Goal: Task Accomplishment & Management: Use online tool/utility

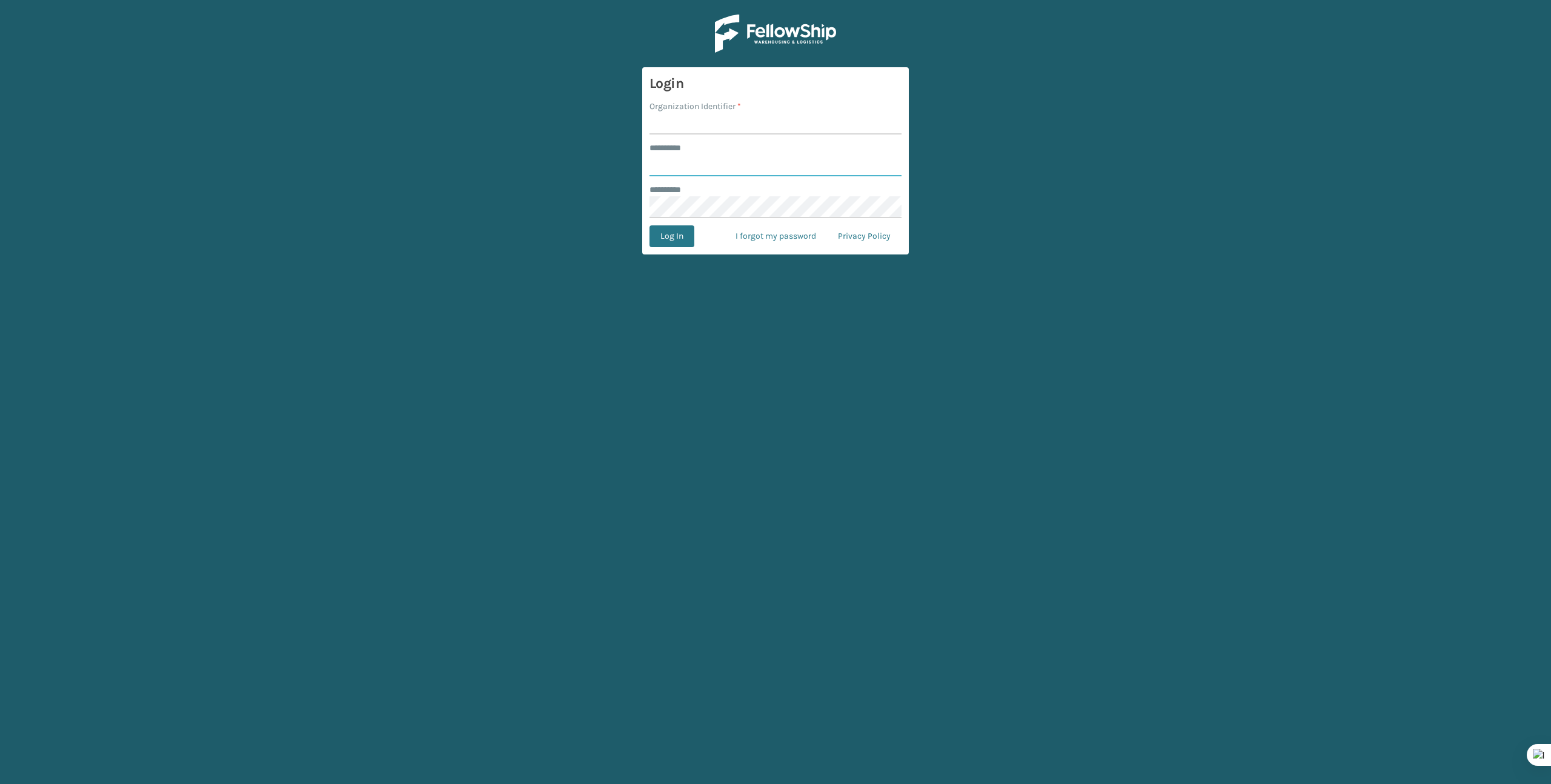
type input "*******"
click at [682, 131] on input "Organization Identifier *" at bounding box center [775, 123] width 252 height 22
type input "Brightech"
click at [654, 244] on button "Log In" at bounding box center [671, 236] width 44 height 22
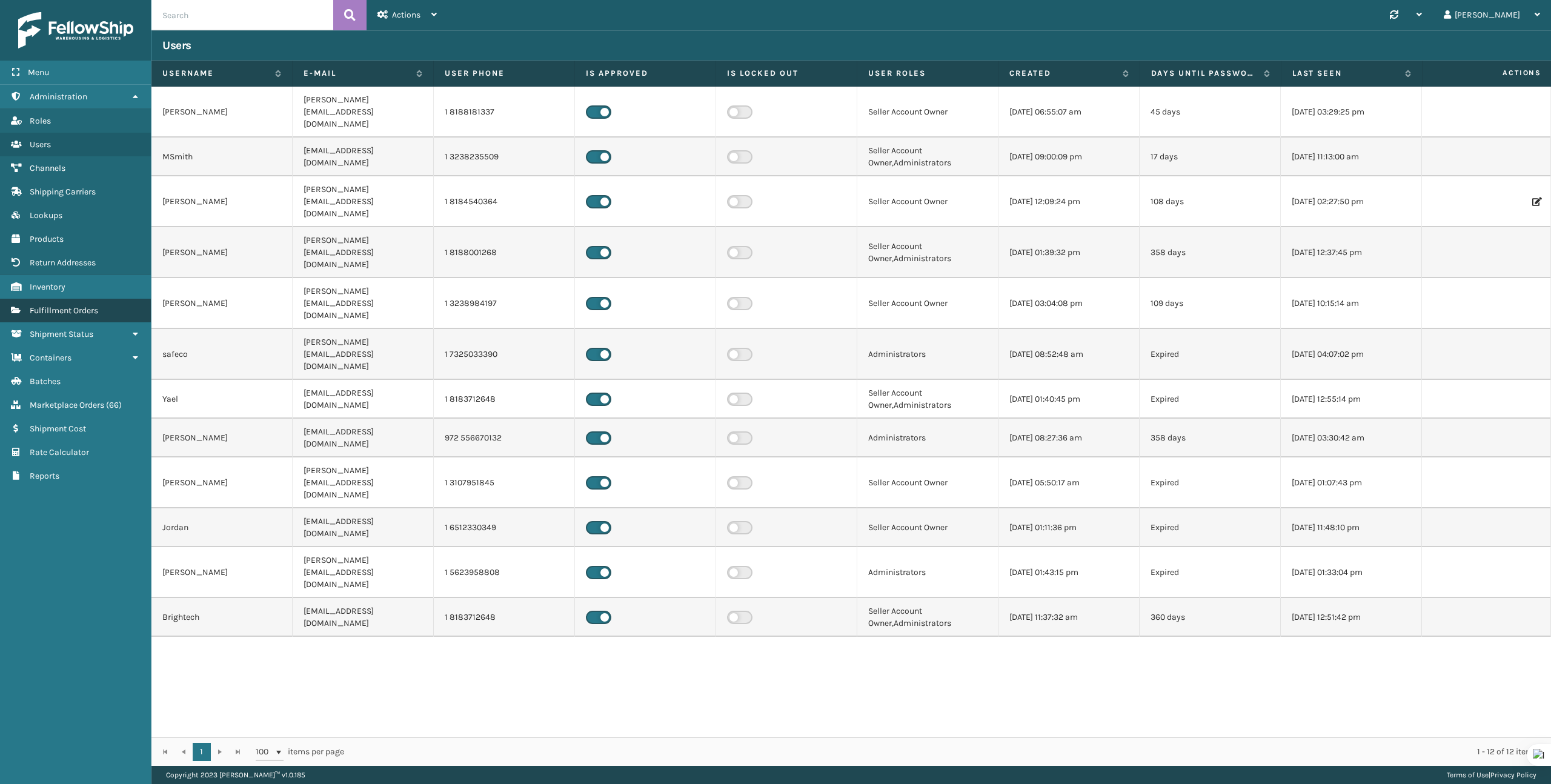
click at [95, 306] on span "Fulfillment Orders" at bounding box center [63, 311] width 68 height 10
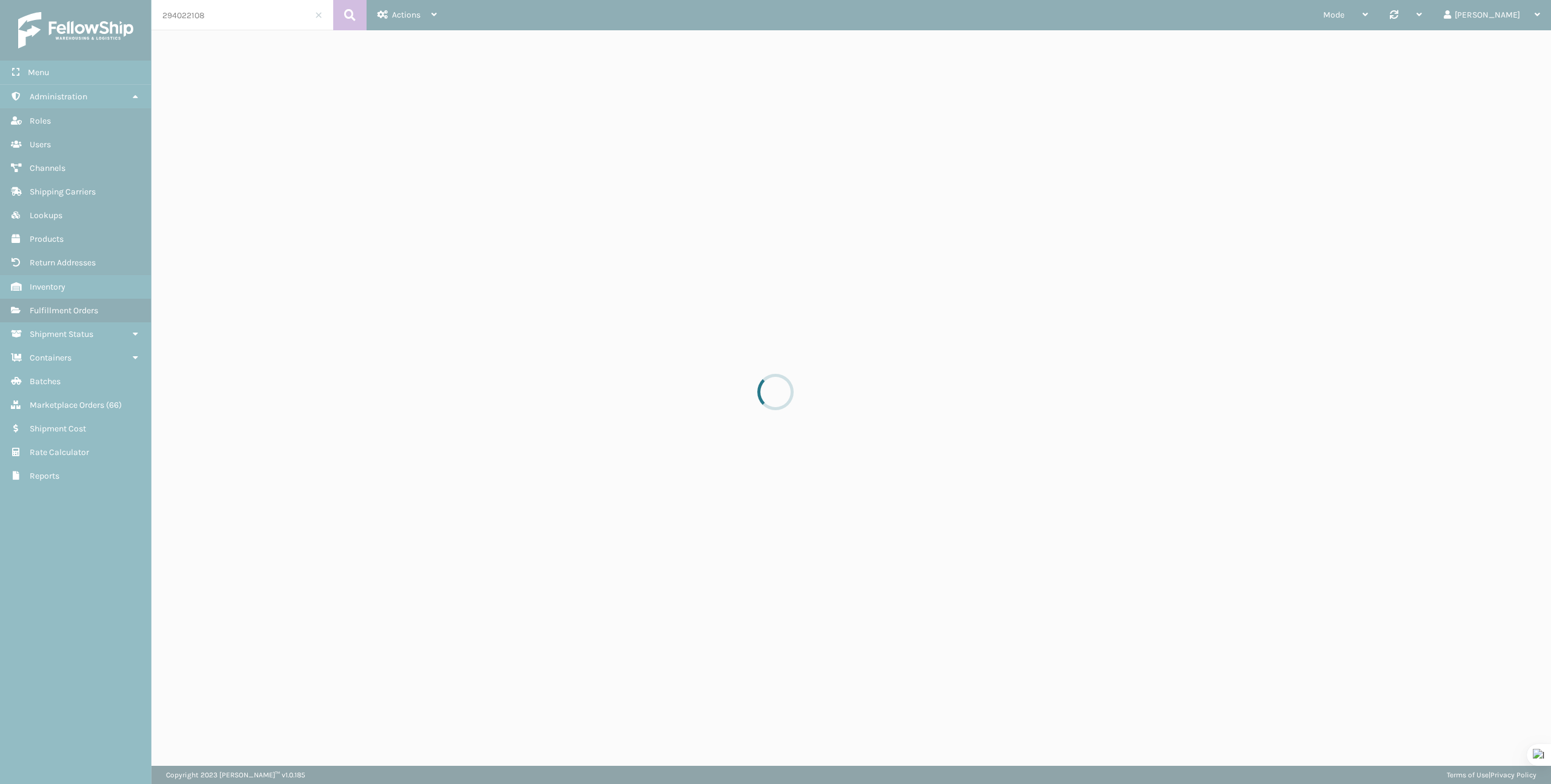
click at [240, 10] on div at bounding box center [776, 392] width 1551 height 784
click at [240, 10] on div at bounding box center [776, 392] width 1551 height 784
click at [240, 10] on input "294022108" at bounding box center [242, 15] width 182 height 30
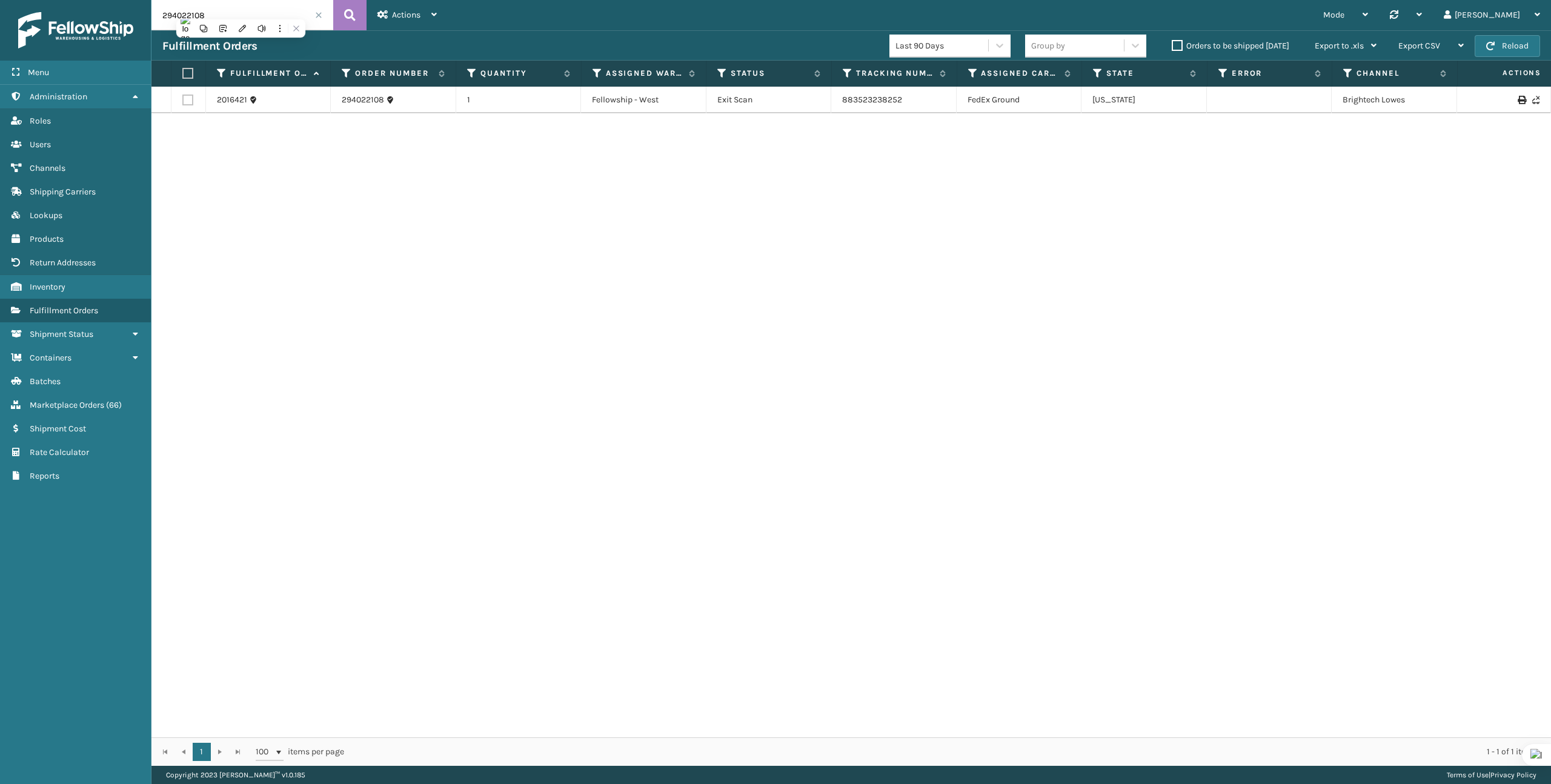
paste input "351532"
type input "294351532"
click at [37, 234] on span "Products" at bounding box center [46, 239] width 34 height 10
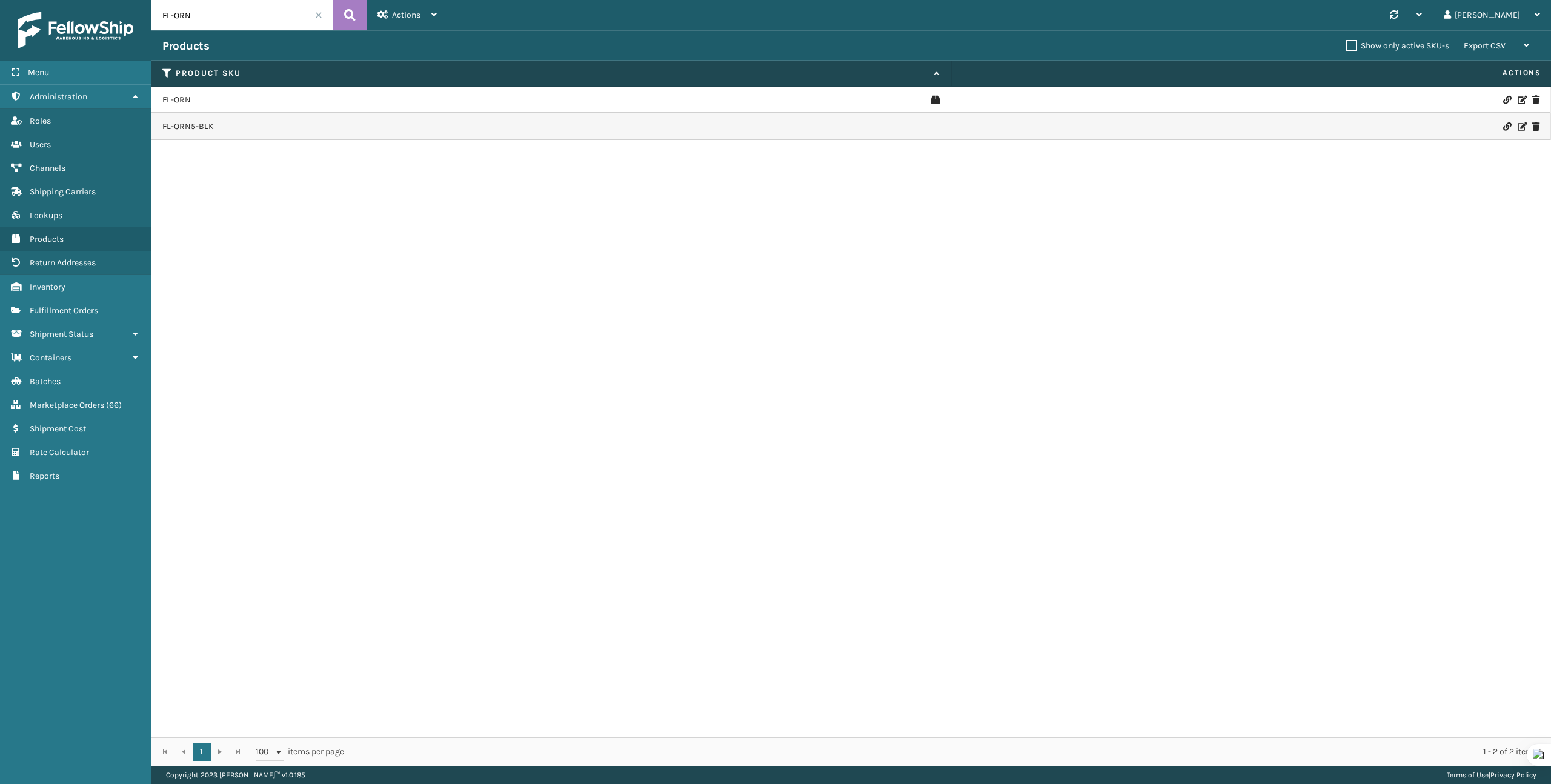
click at [192, 102] on div "FL-ORN" at bounding box center [550, 100] width 777 height 12
click at [184, 99] on link "FL-ORN" at bounding box center [176, 100] width 29 height 12
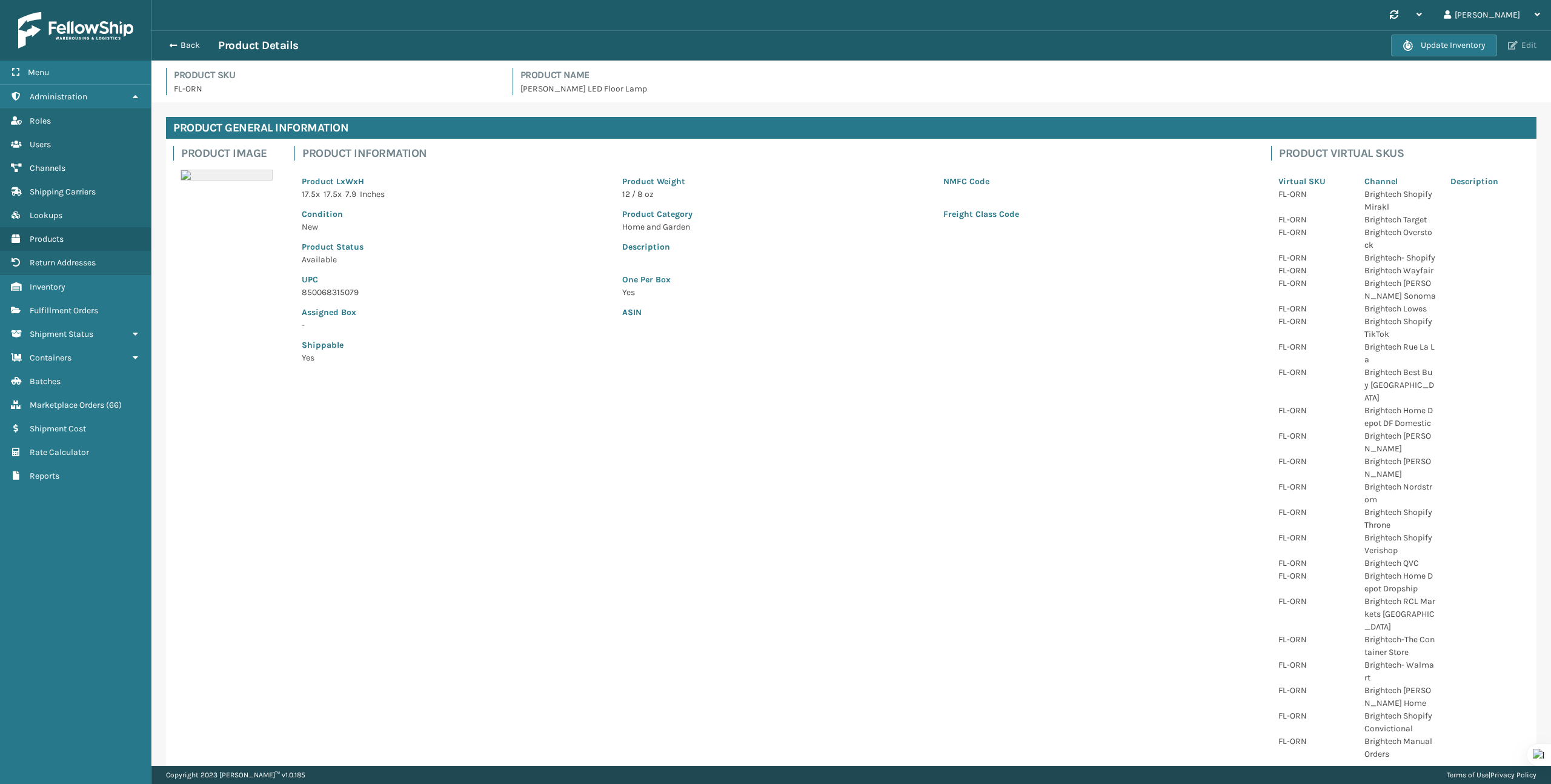
click at [1514, 41] on span "button" at bounding box center [1513, 45] width 10 height 9
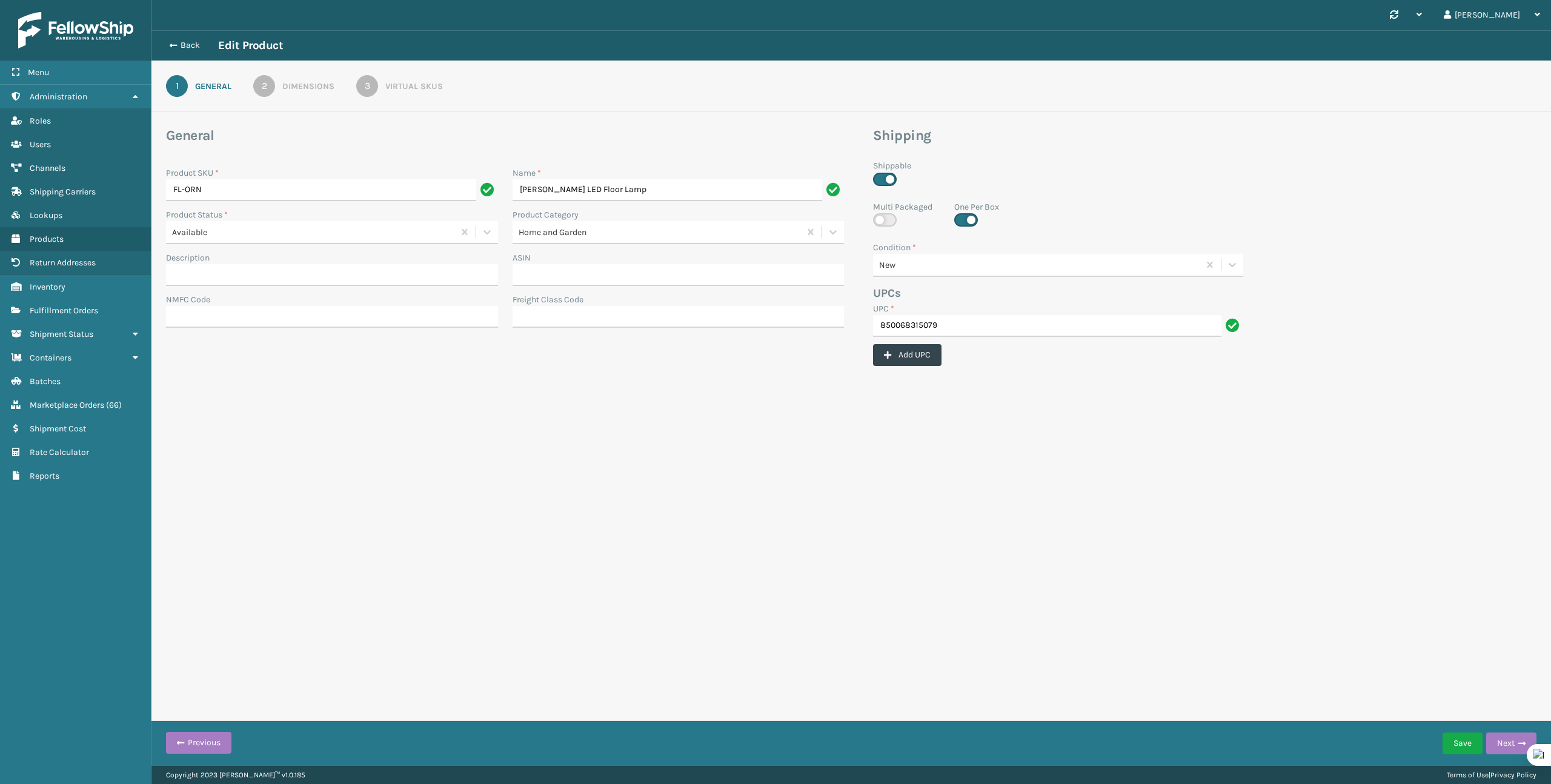
click at [400, 95] on link "3 Virtual SKUs" at bounding box center [400, 86] width 131 height 22
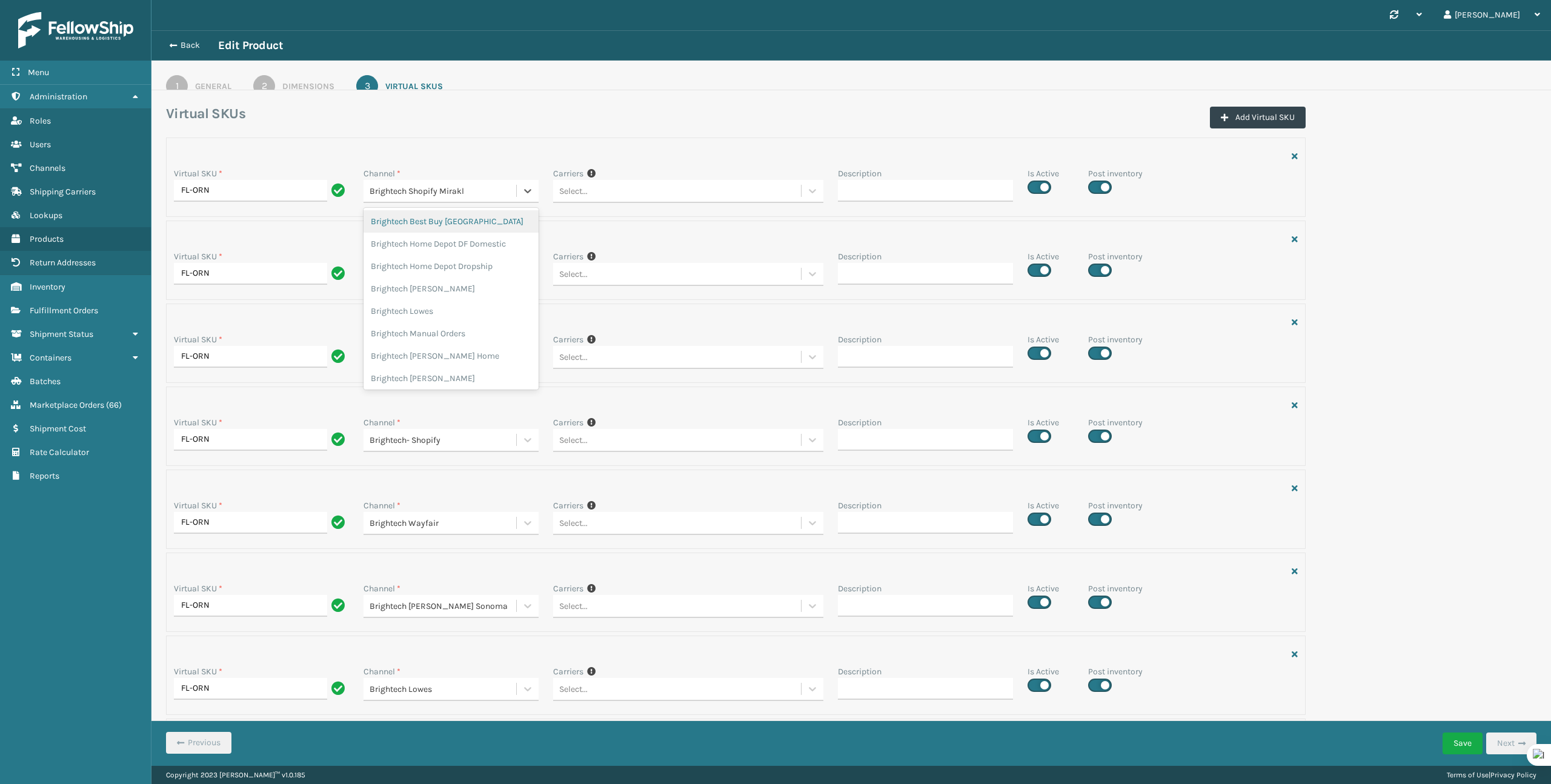
drag, startPoint x: 477, startPoint y: 196, endPoint x: 385, endPoint y: 196, distance: 92.0
click at [385, 196] on div "Brightech Shopify Mirakl" at bounding box center [443, 192] width 148 height 13
click at [390, 197] on div "Brightech Shopify Mirakl" at bounding box center [443, 192] width 148 height 13
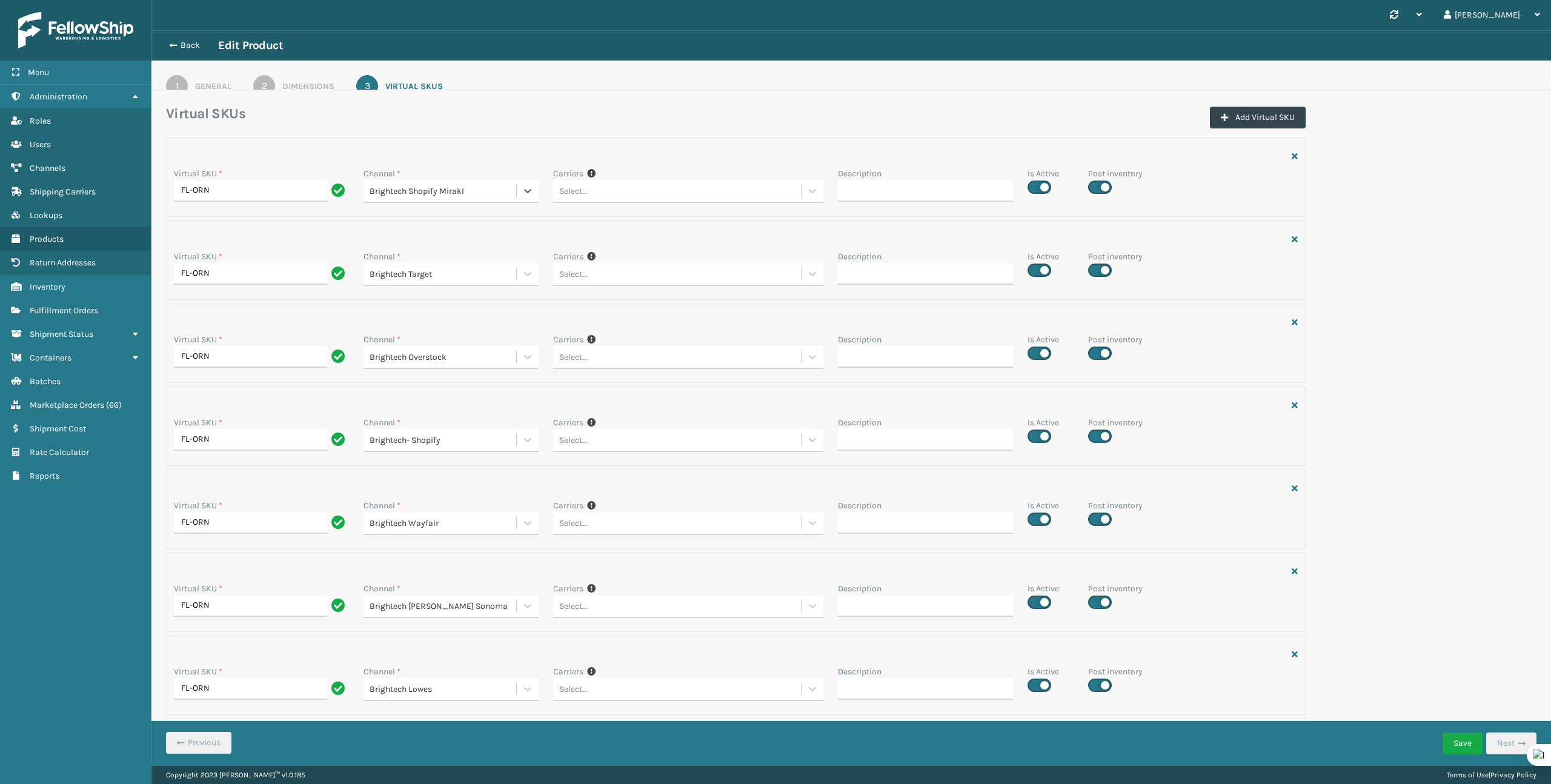
click at [397, 189] on div "Brightech Shopify Mirakl" at bounding box center [443, 192] width 148 height 13
click at [459, 179] on div "Channel *" at bounding box center [451, 174] width 175 height 13
click at [454, 186] on div "Brightech Shopify Mirakl" at bounding box center [443, 192] width 148 height 13
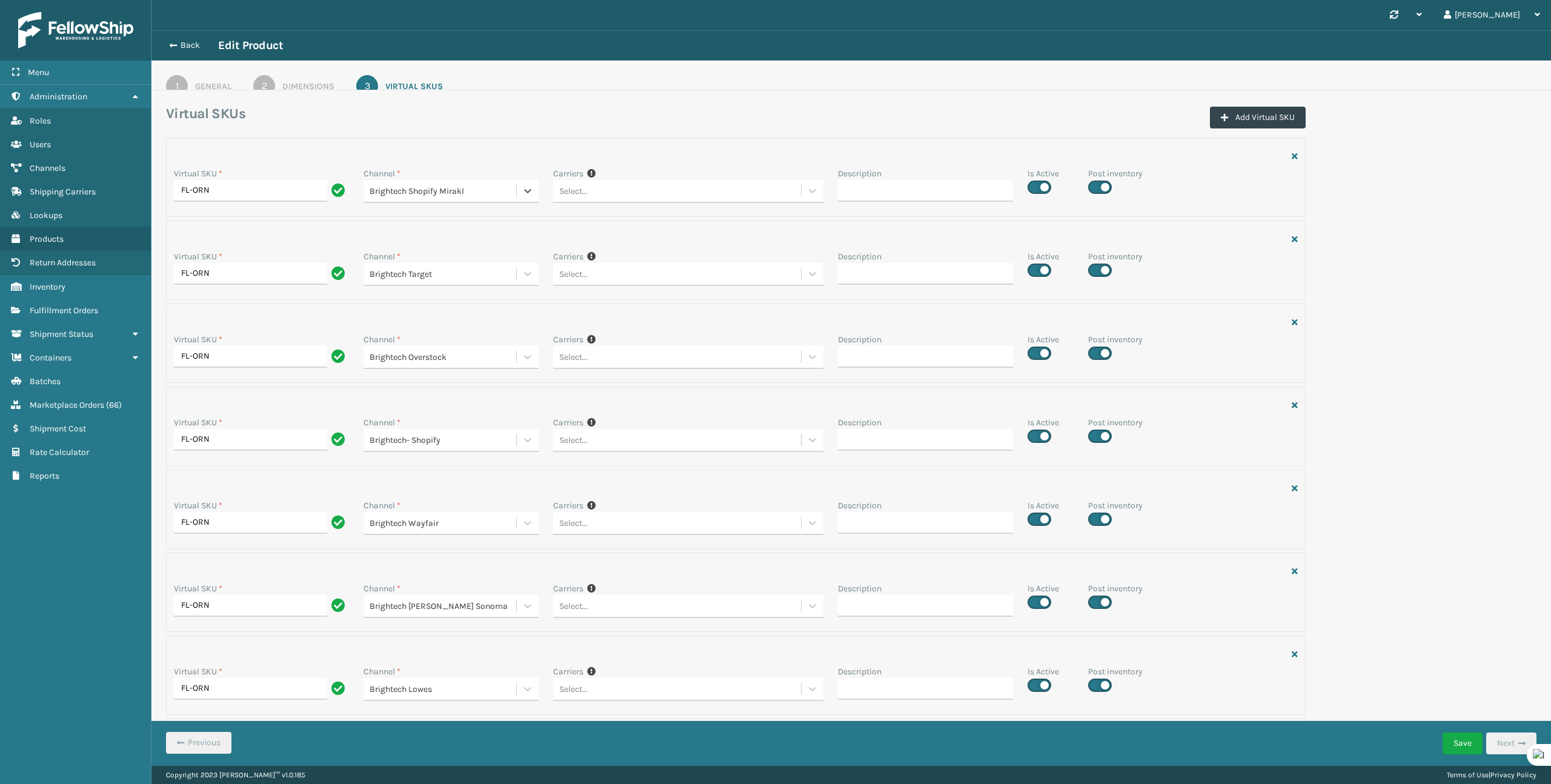
click at [454, 186] on div "Brightech Shopify Mirakl" at bounding box center [443, 192] width 148 height 13
drag, startPoint x: 477, startPoint y: 196, endPoint x: 372, endPoint y: 189, distance: 105.2
click at [369, 189] on div "Brightech Shopify Mirakl" at bounding box center [443, 192] width 148 height 13
click at [372, 189] on div "Brightech Shopify Mirakl" at bounding box center [443, 192] width 148 height 13
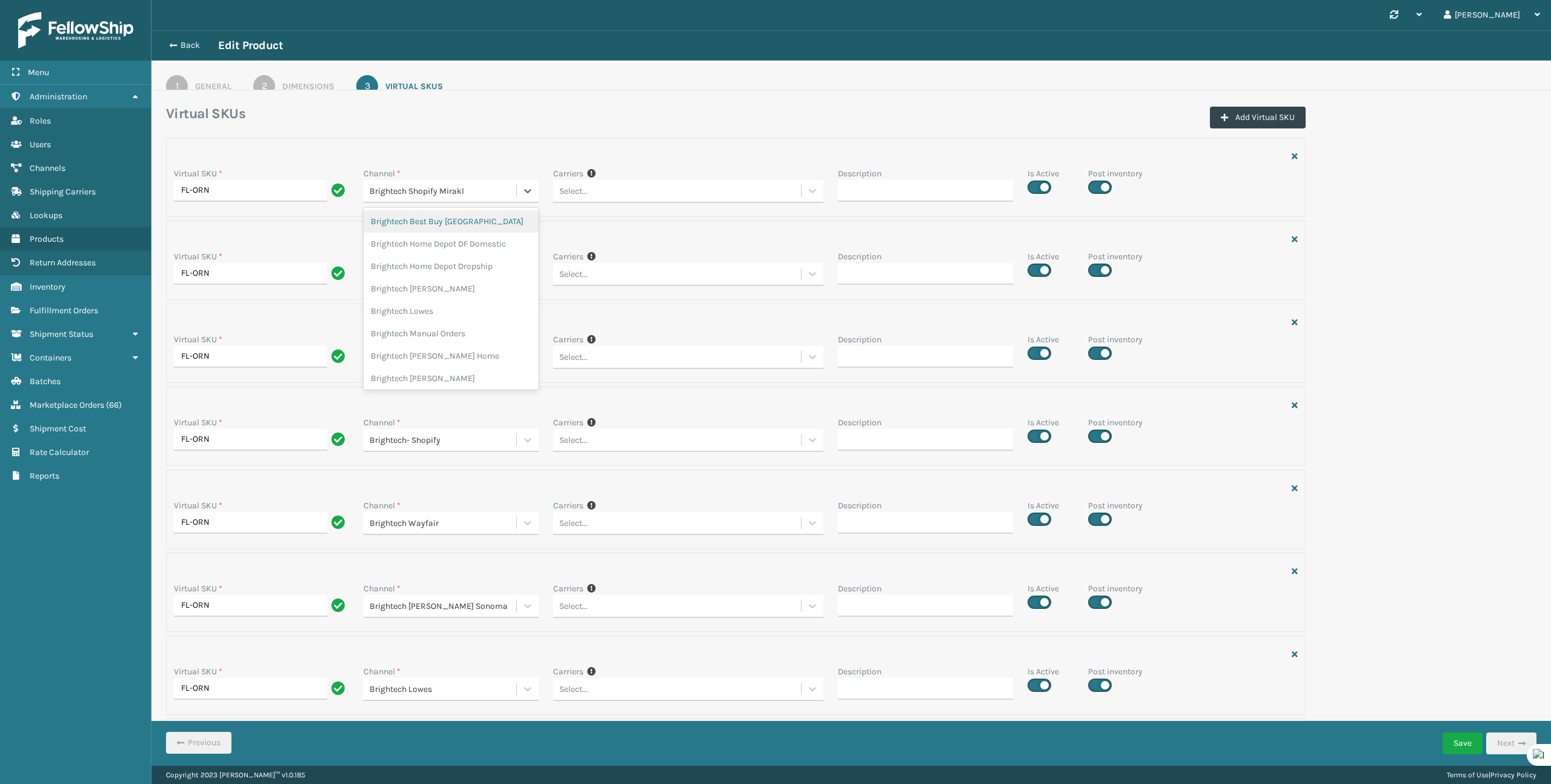
click at [372, 189] on div "Brightech Shopify Mirakl" at bounding box center [443, 192] width 148 height 13
click at [391, 232] on div at bounding box center [735, 239] width 1123 height 22
